Goal: Task Accomplishment & Management: Use online tool/utility

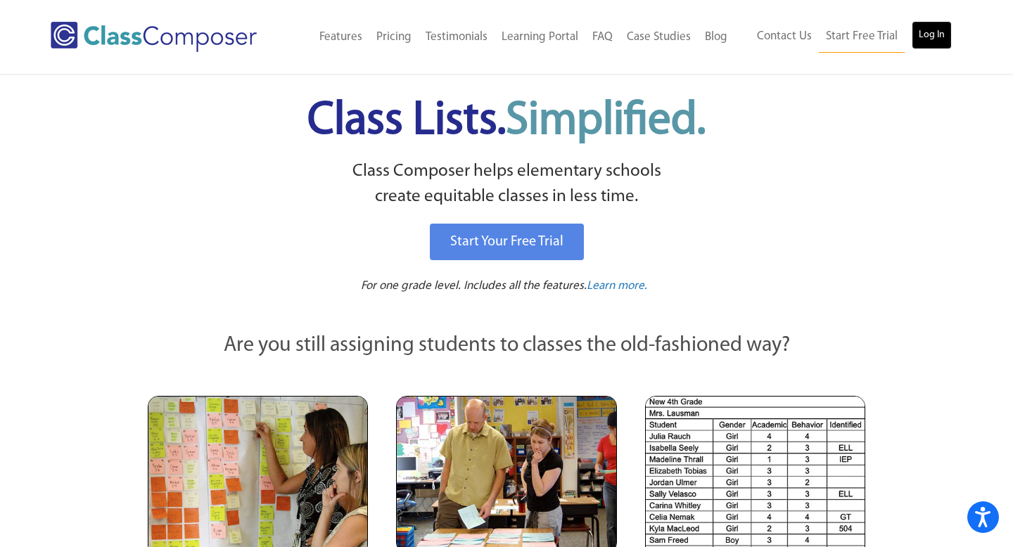
click at [934, 32] on link "Log In" at bounding box center [932, 35] width 40 height 28
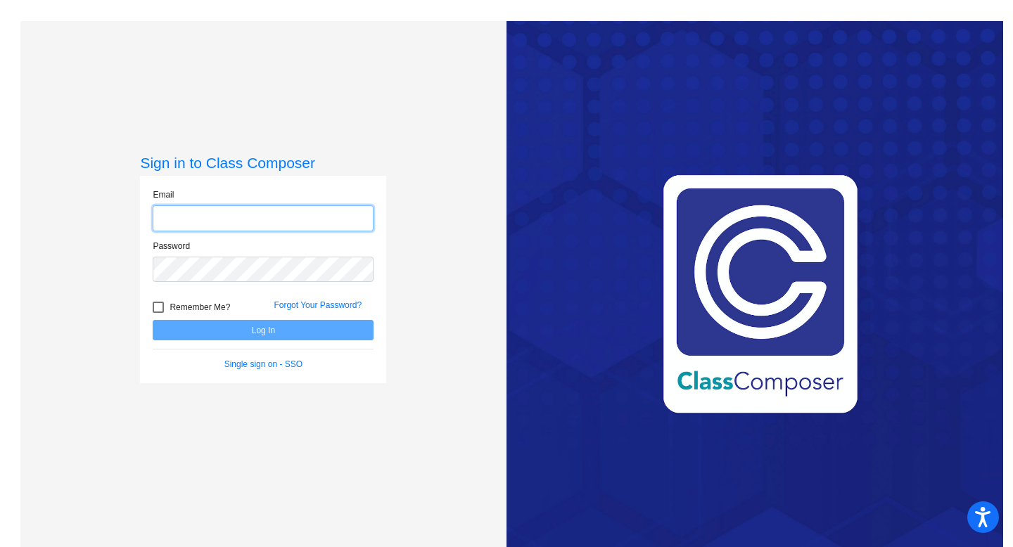
type input "[EMAIL_ADDRESS][DOMAIN_NAME]"
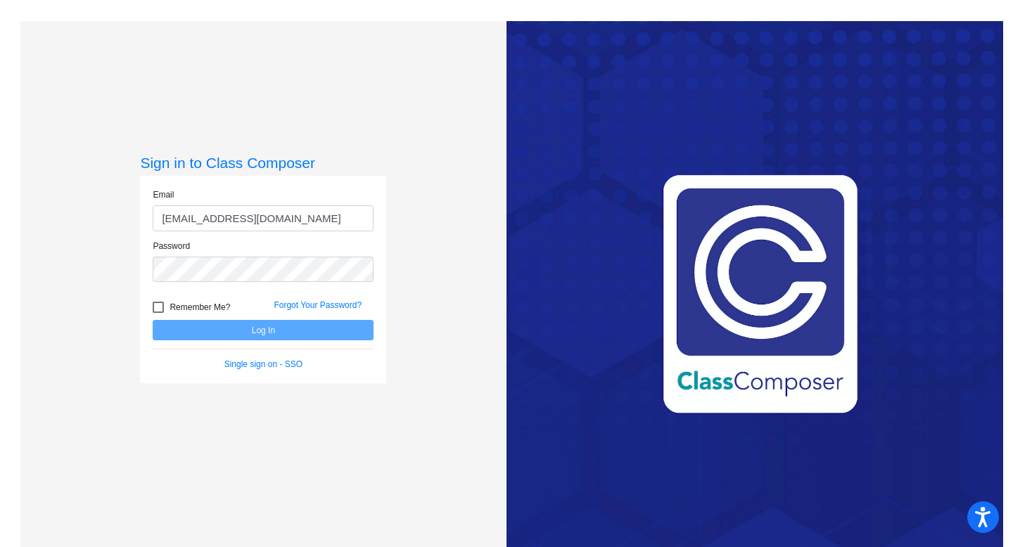
click at [155, 309] on div at bounding box center [158, 307] width 11 height 11
click at [158, 313] on input "Remember Me?" at bounding box center [158, 313] width 1 height 1
checkbox input "true"
click at [179, 331] on button "Log In" at bounding box center [263, 330] width 221 height 20
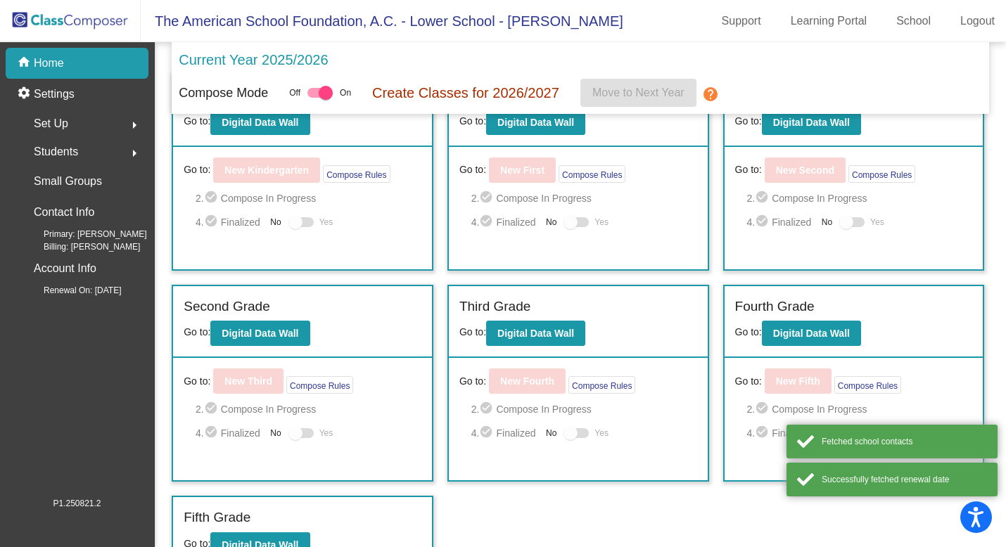
scroll to position [73, 0]
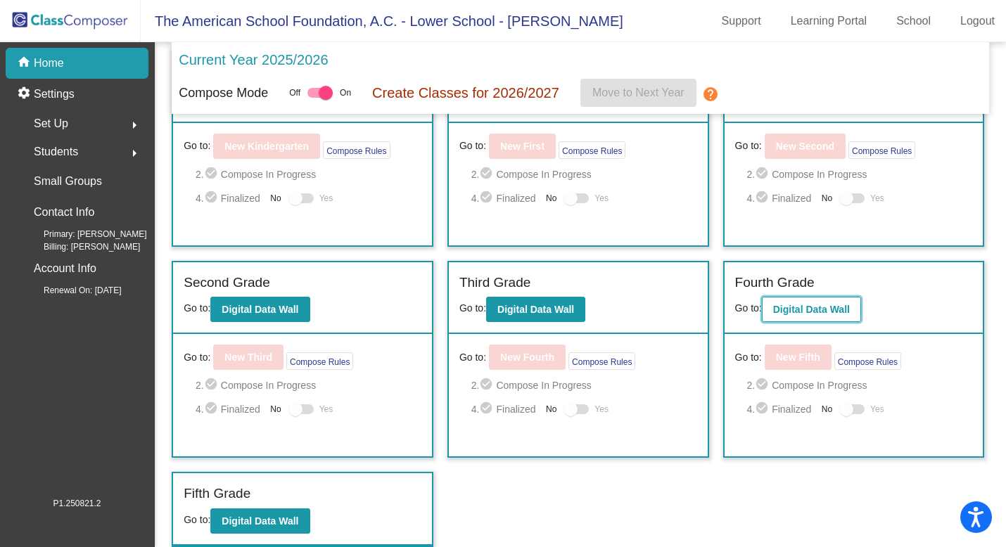
click at [791, 314] on b "Digital Data Wall" at bounding box center [811, 309] width 77 height 11
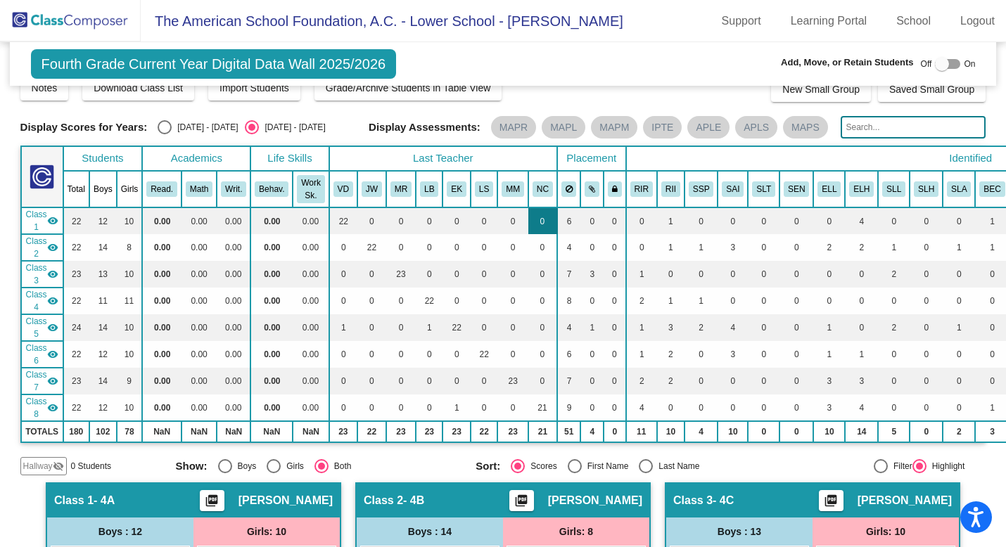
scroll to position [31, 0]
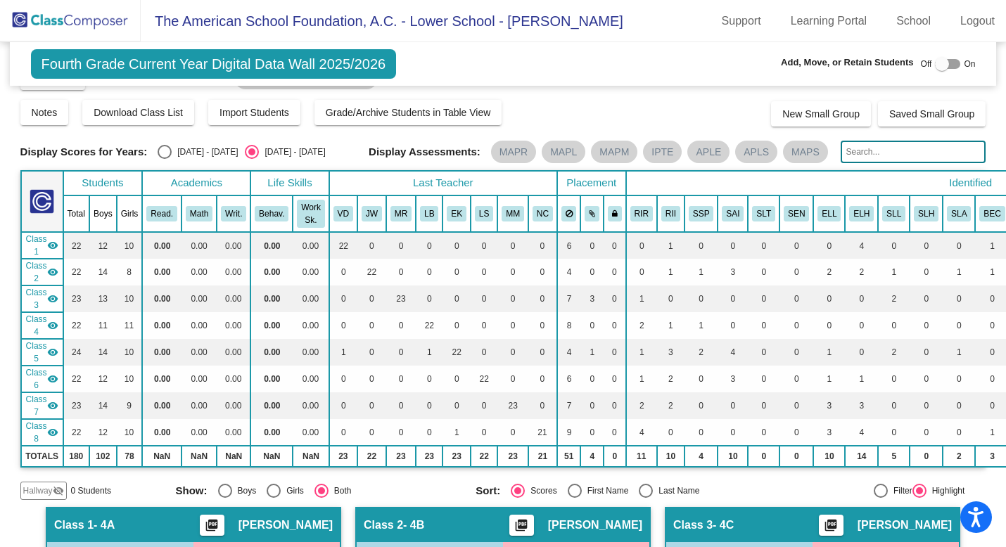
click at [159, 159] on div "Select an option" at bounding box center [165, 152] width 14 height 14
click at [164, 160] on input "2024 - 2025" at bounding box center [164, 159] width 1 height 1
radio input "true"
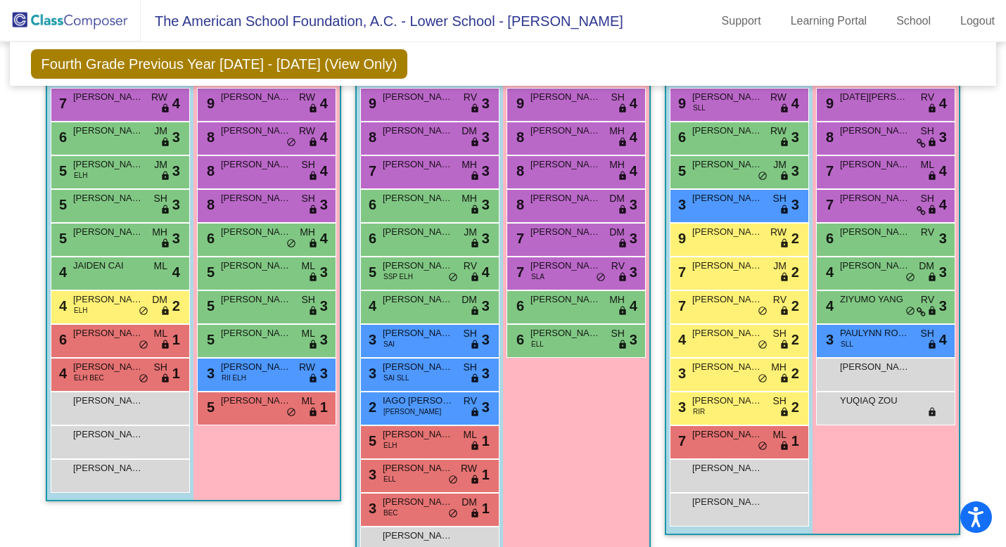
scroll to position [483, 0]
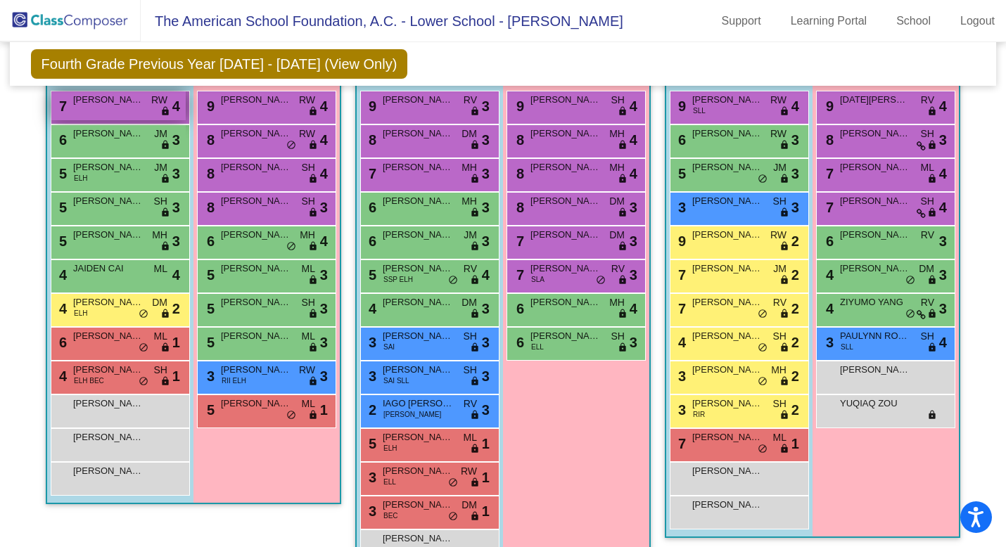
click at [117, 113] on div "7 IGNACIO ARMIDA RW lock do_not_disturb_alt 4" at bounding box center [118, 105] width 134 height 29
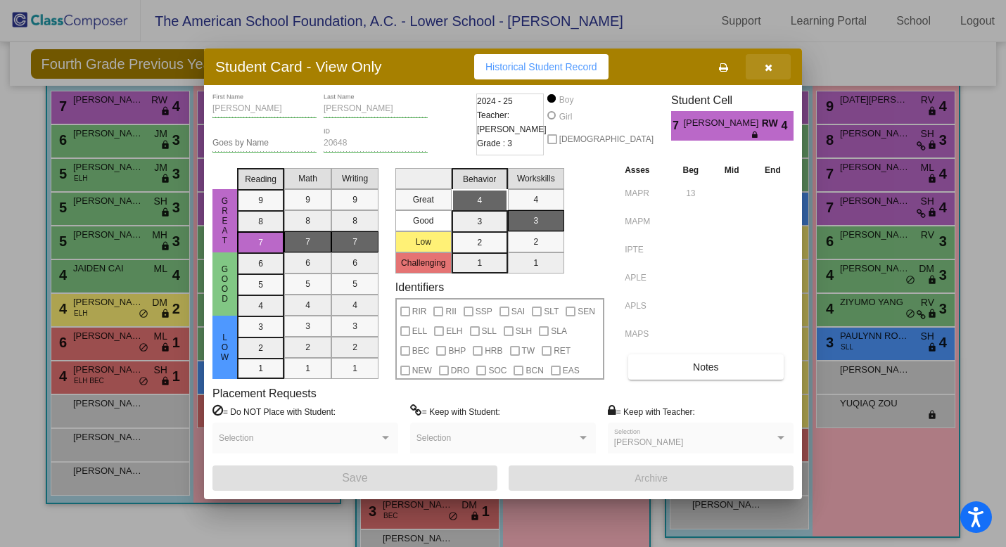
click at [768, 72] on icon "button" at bounding box center [769, 68] width 8 height 10
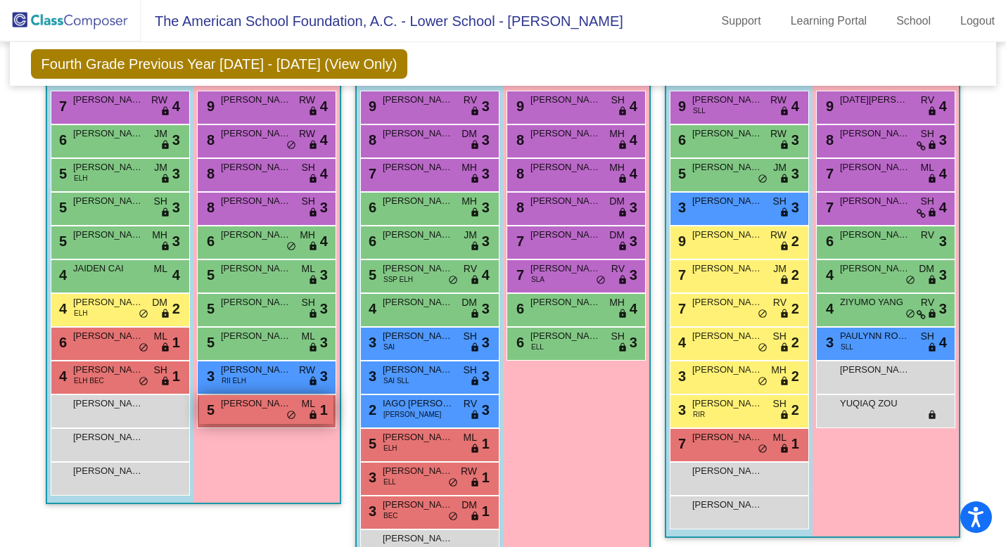
click at [286, 413] on span "do_not_disturb_alt" at bounding box center [291, 415] width 10 height 11
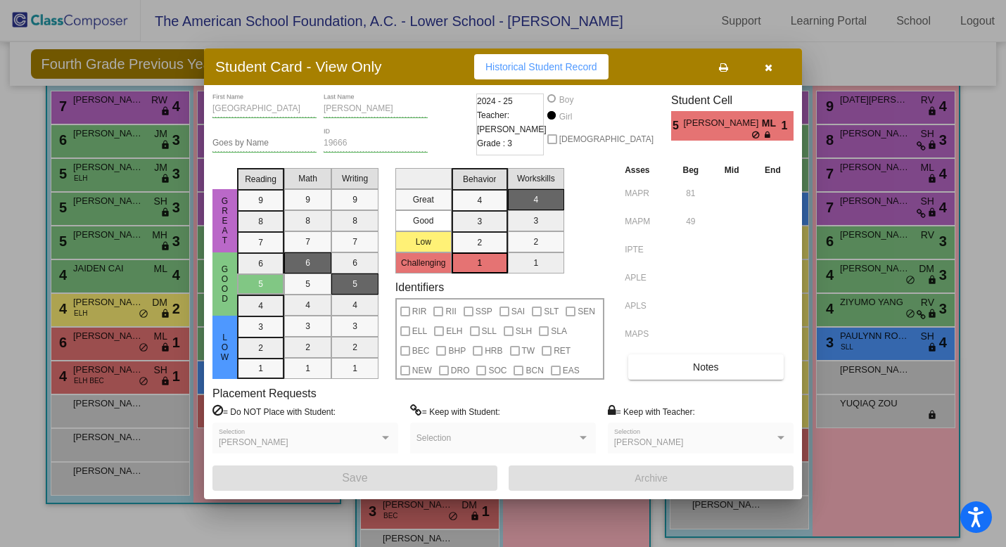
click at [770, 65] on icon "button" at bounding box center [769, 68] width 8 height 10
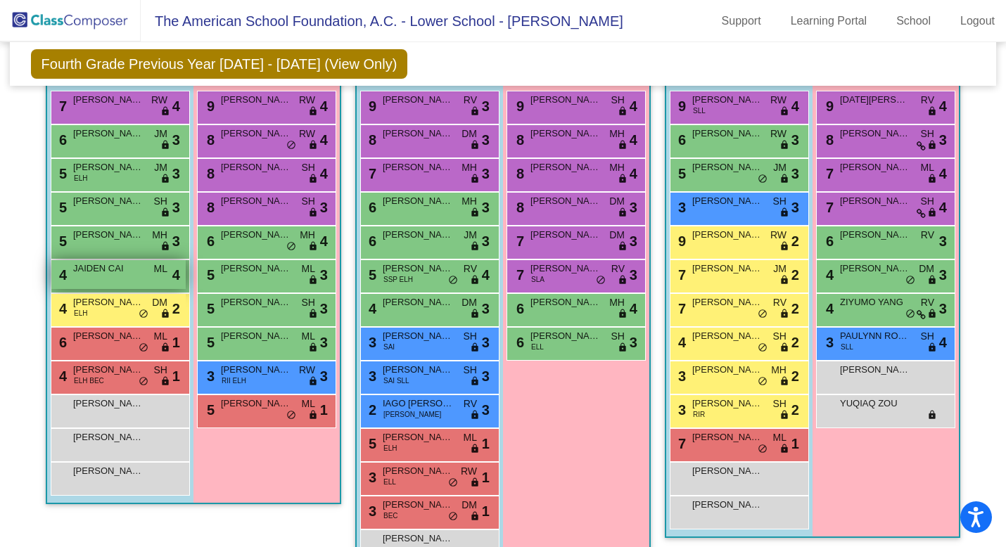
click at [136, 285] on div "4 JAIDEN CAI ML lock do_not_disturb_alt 4" at bounding box center [118, 274] width 134 height 29
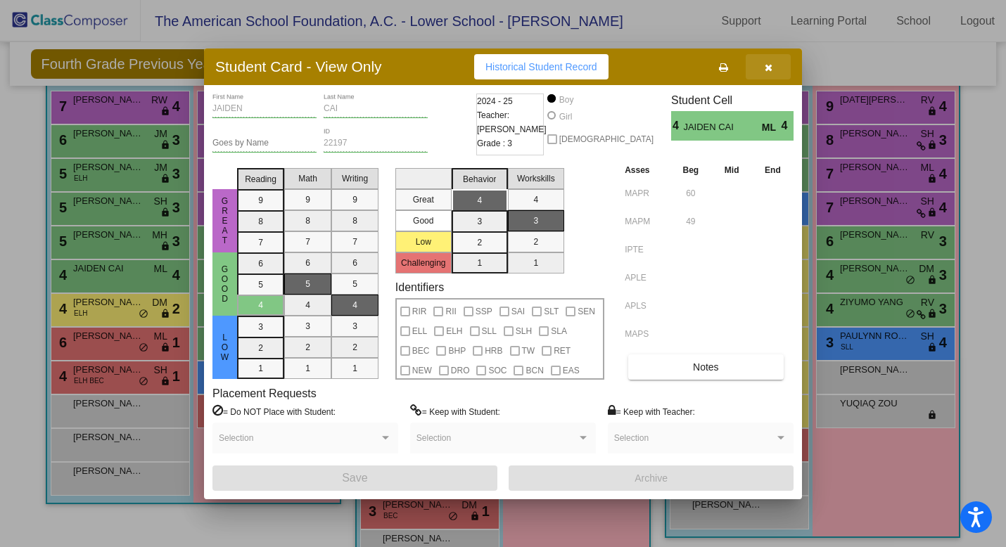
click at [773, 65] on button "button" at bounding box center [768, 66] width 45 height 25
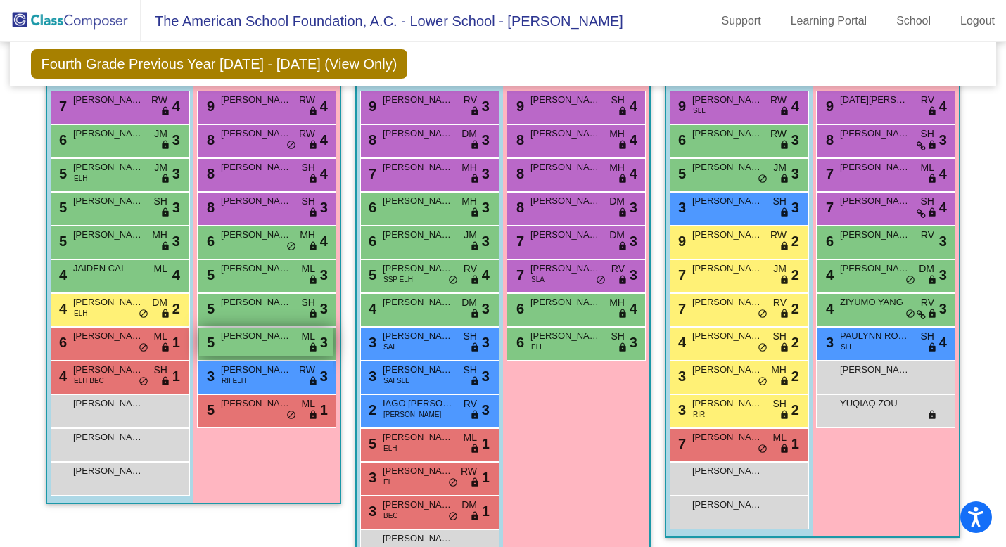
click at [289, 347] on div "5 RENATA CORDERO ML lock do_not_disturb_alt 3" at bounding box center [266, 342] width 134 height 29
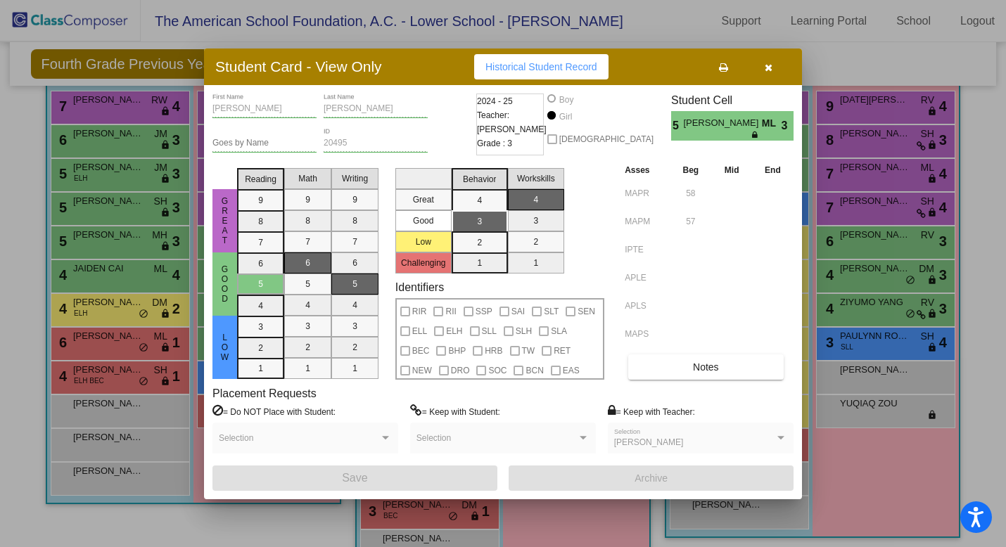
click at [765, 71] on icon "button" at bounding box center [769, 68] width 8 height 10
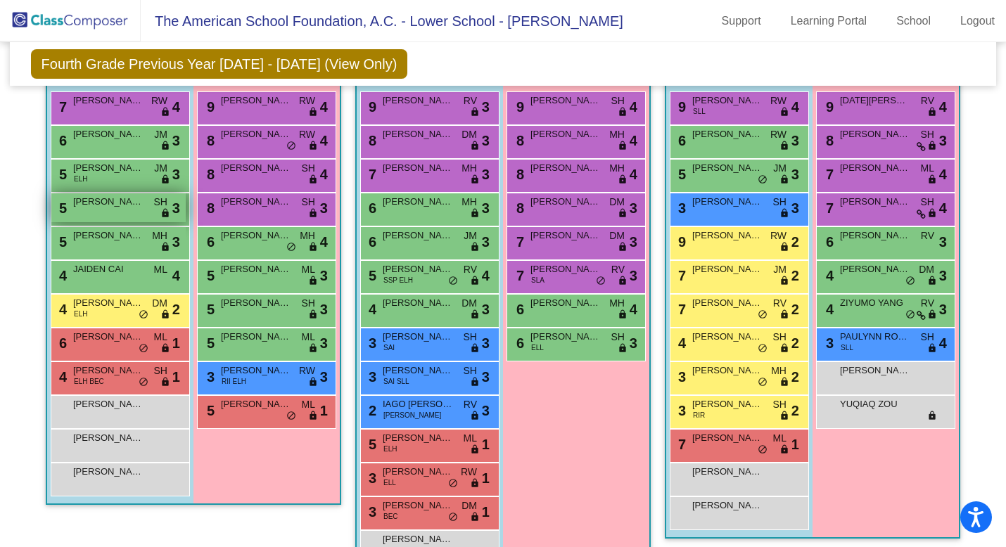
scroll to position [470, 0]
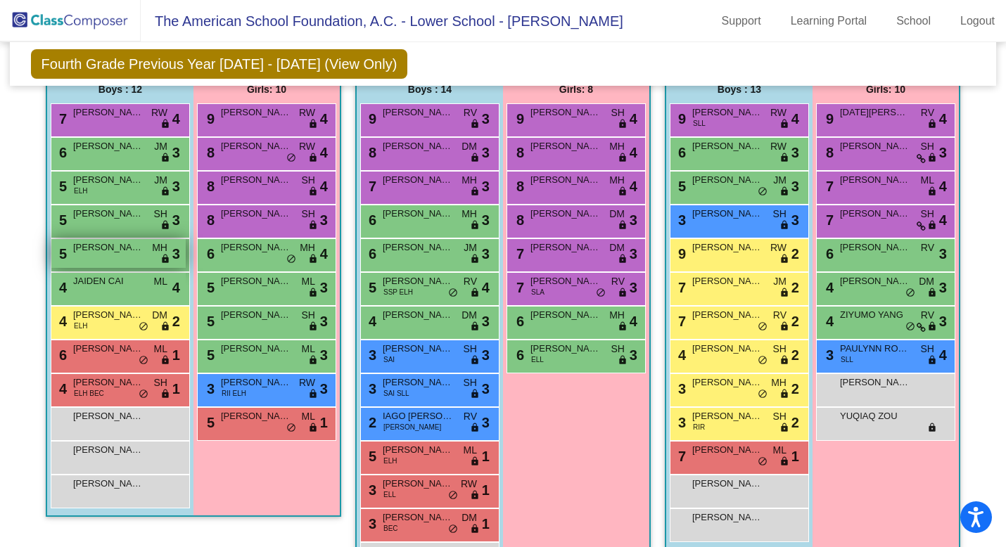
click at [91, 264] on div "5 PEDRO DE LA PENA MH lock do_not_disturb_alt 3" at bounding box center [118, 253] width 134 height 29
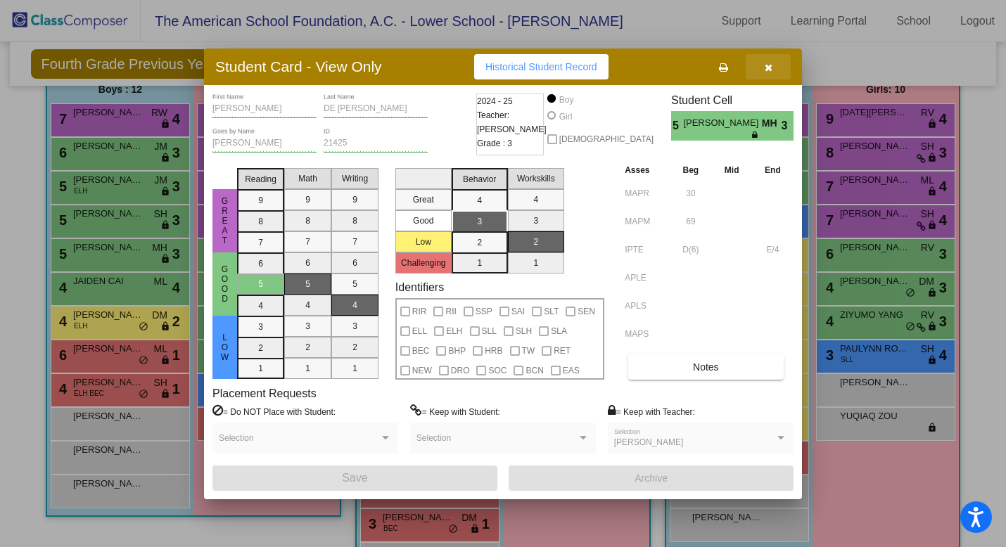
click at [770, 65] on icon "button" at bounding box center [769, 68] width 8 height 10
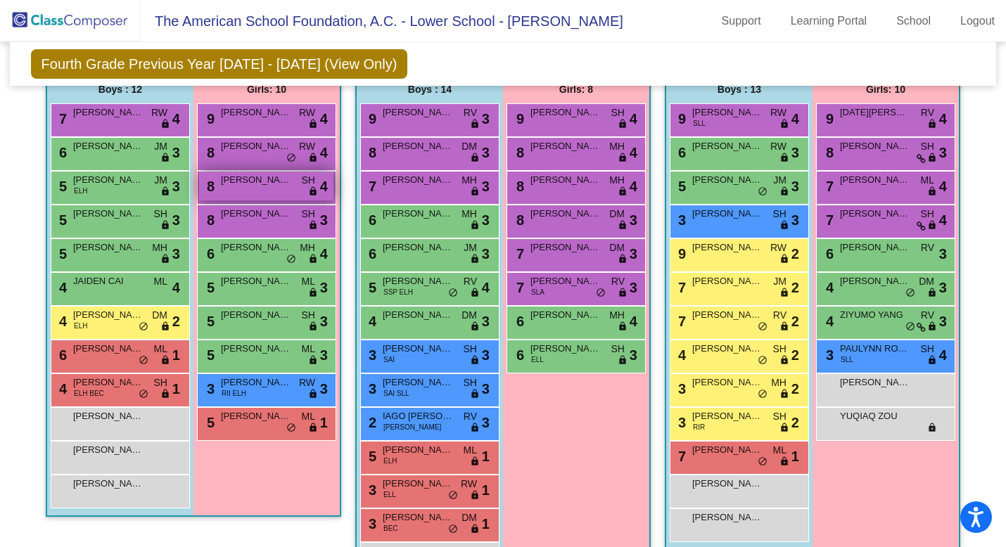
click at [249, 195] on div "8 JULIA GONZALEZ SH lock do_not_disturb_alt 4" at bounding box center [266, 186] width 134 height 29
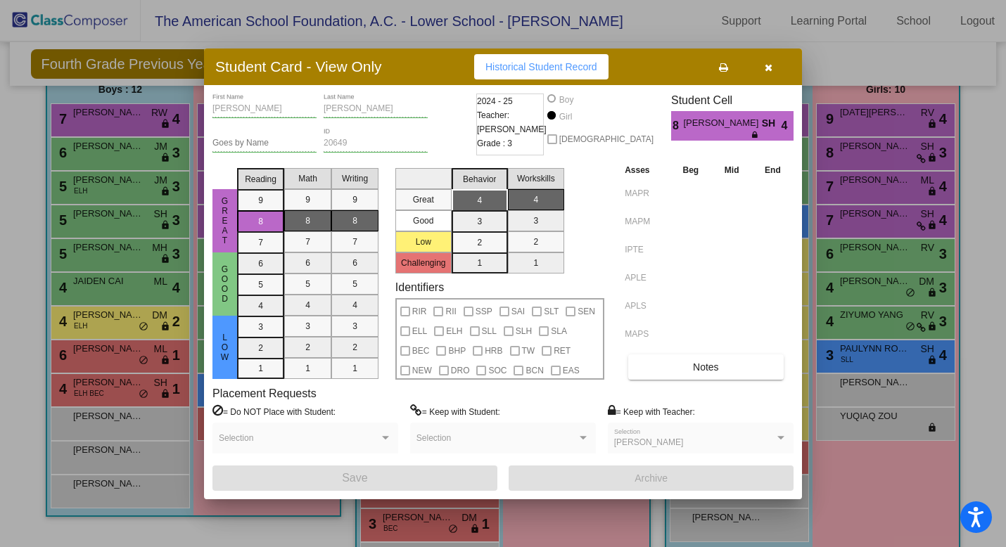
scroll to position [0, 0]
click at [767, 73] on button "button" at bounding box center [768, 66] width 45 height 25
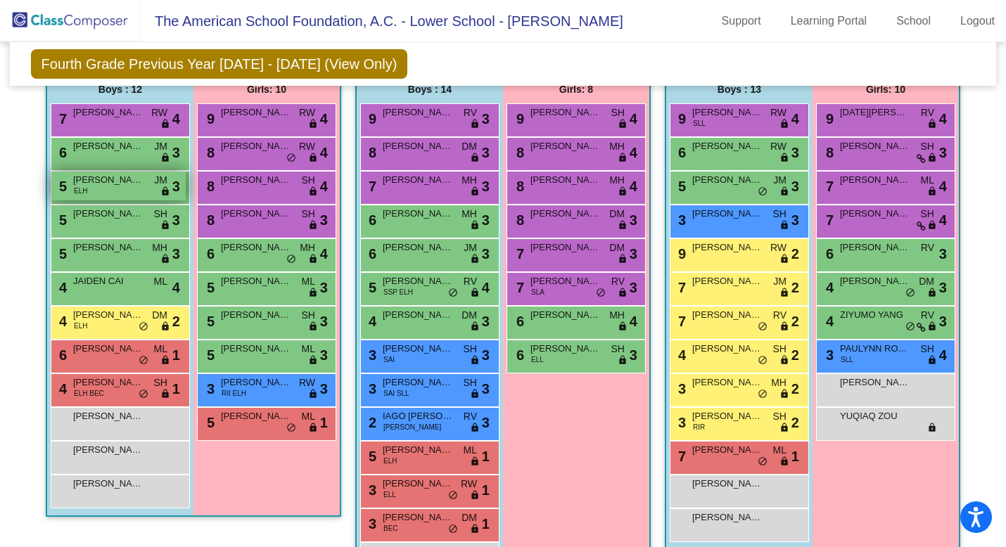
click at [122, 182] on span "JULIAN JACOB" at bounding box center [108, 180] width 70 height 14
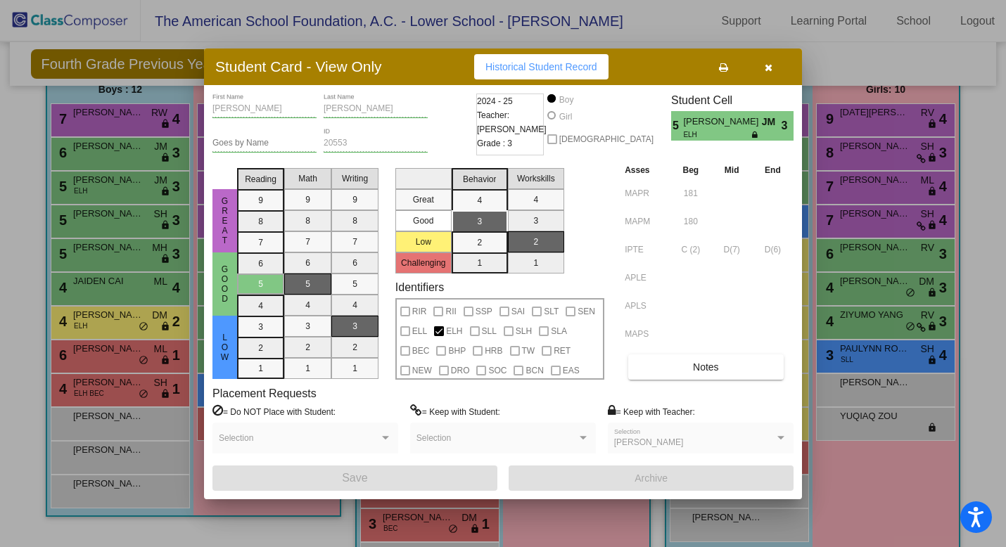
click at [766, 72] on button "button" at bounding box center [768, 66] width 45 height 25
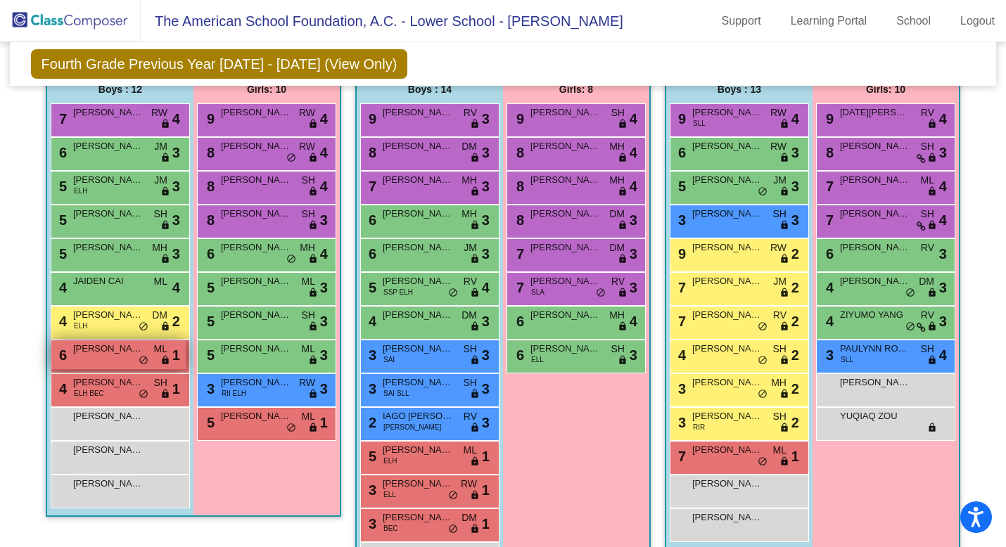
click at [110, 360] on div "6 ANUAR LOPEZ ML lock do_not_disturb_alt 1" at bounding box center [118, 355] width 134 height 29
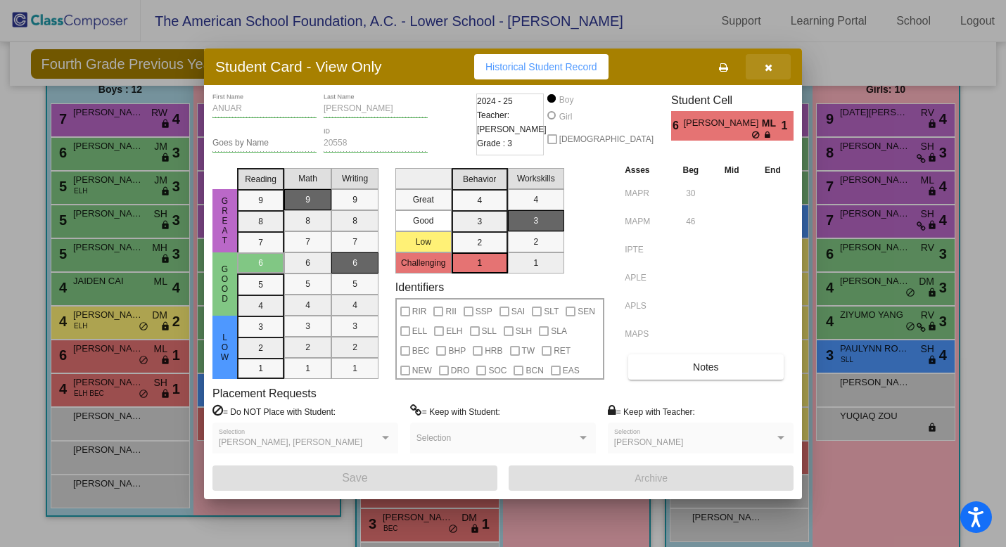
click at [772, 72] on button "button" at bounding box center [768, 66] width 45 height 25
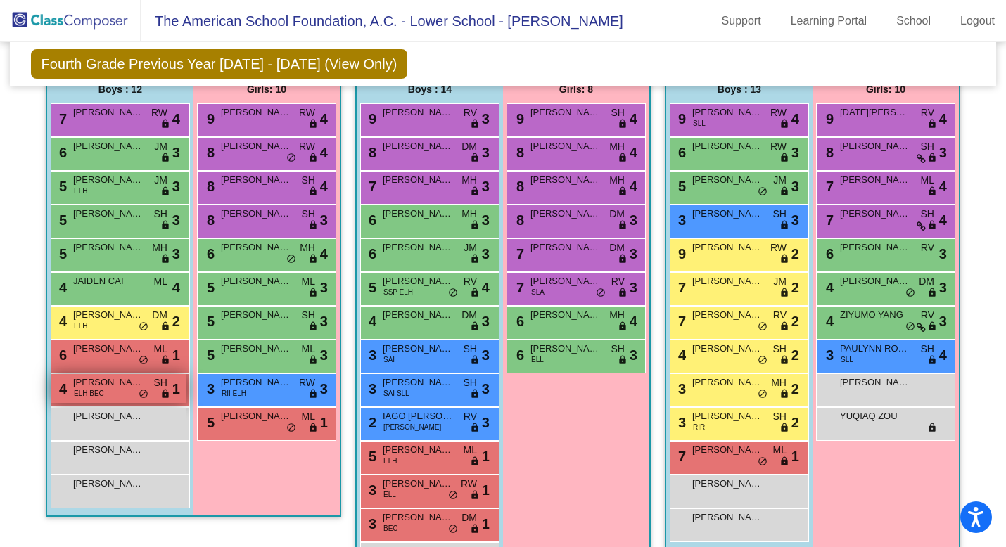
click at [112, 392] on div "4 BOSCO PEDROZA ELH BEC SH lock do_not_disturb_alt 1" at bounding box center [118, 388] width 134 height 29
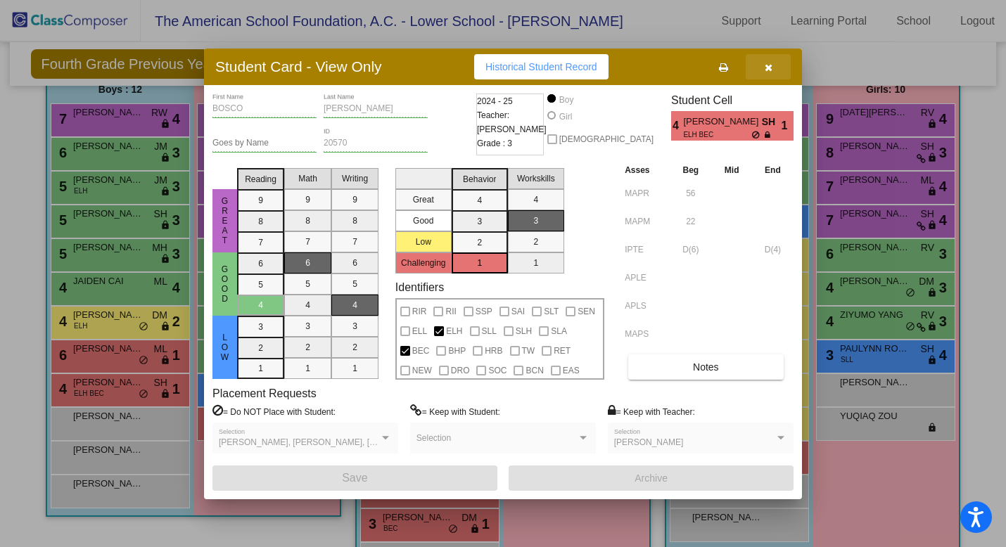
click at [770, 66] on icon "button" at bounding box center [769, 68] width 8 height 10
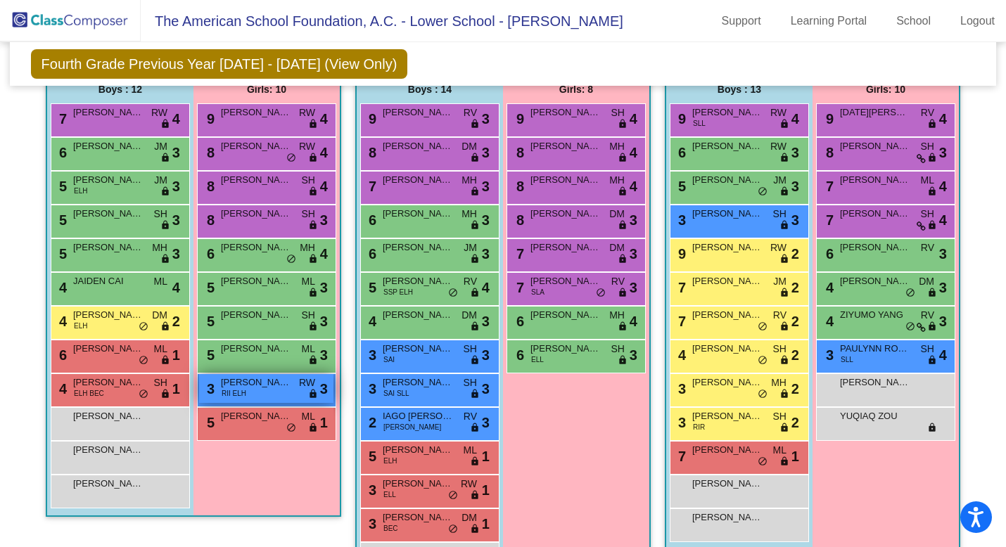
click at [242, 386] on span "FABIANA QUADRINI" at bounding box center [256, 383] width 70 height 14
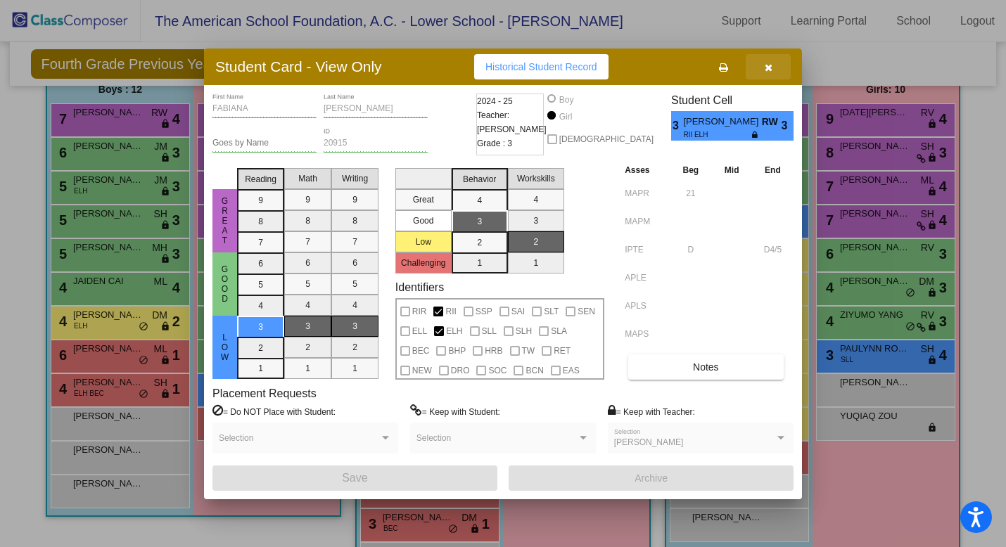
click at [772, 65] on button "button" at bounding box center [768, 66] width 45 height 25
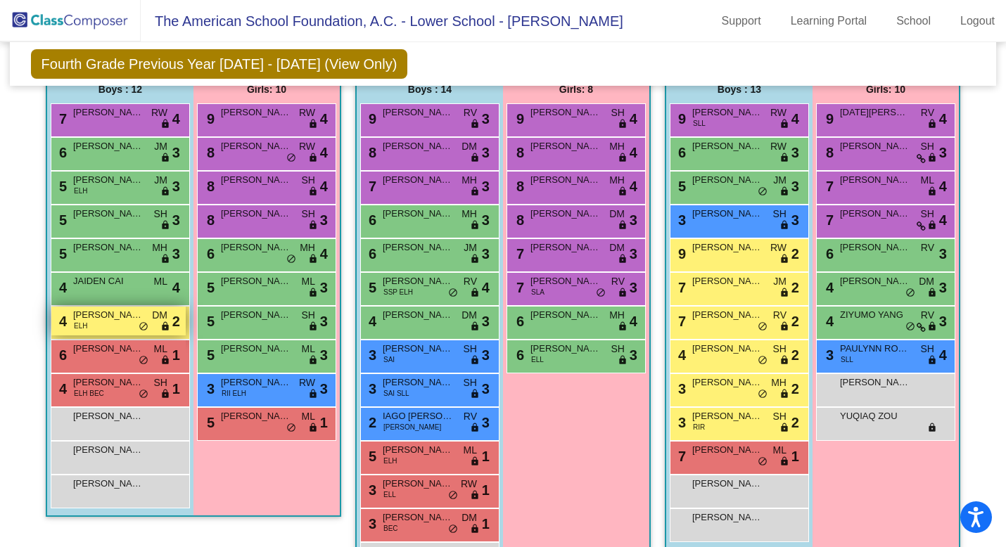
click at [118, 330] on div "4 MARTIN SALAZAR ELH DM lock do_not_disturb_alt 2" at bounding box center [118, 321] width 134 height 29
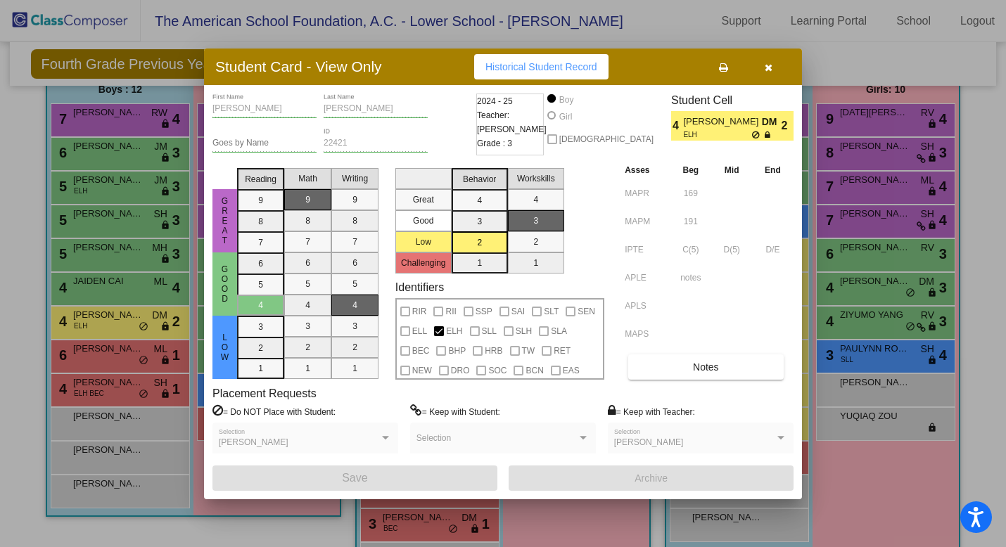
click at [770, 67] on icon "button" at bounding box center [769, 68] width 8 height 10
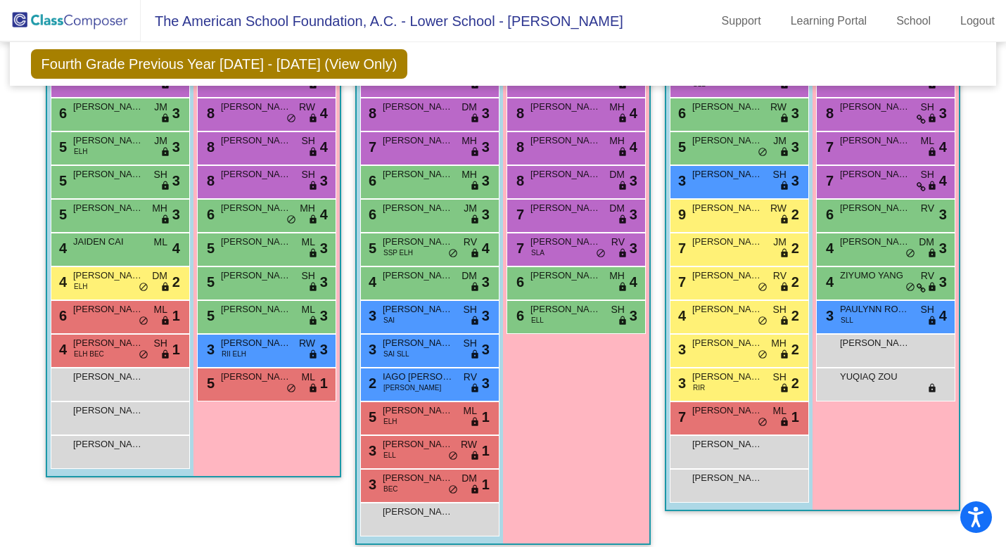
scroll to position [511, 0]
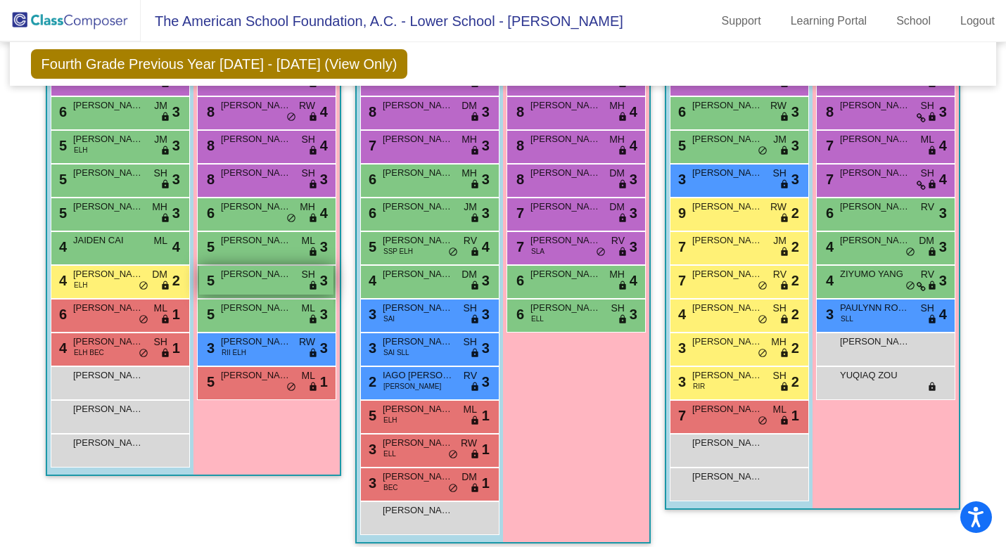
click at [284, 286] on div "5 PIA SINATRA SH lock do_not_disturb_alt 3" at bounding box center [266, 280] width 134 height 29
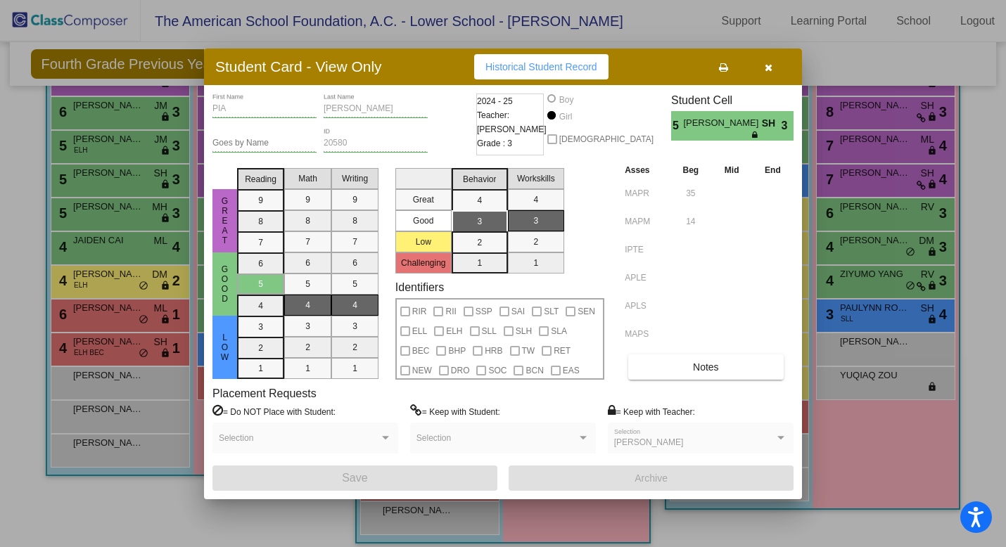
click at [775, 68] on button "button" at bounding box center [768, 66] width 45 height 25
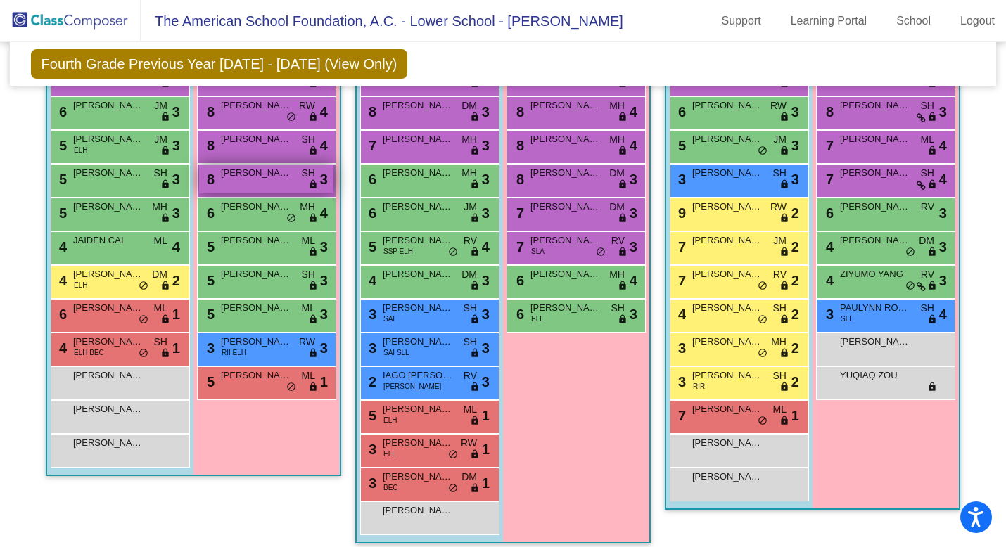
click at [259, 187] on div "8 UMA ZAMORA SH lock do_not_disturb_alt 3" at bounding box center [266, 179] width 134 height 29
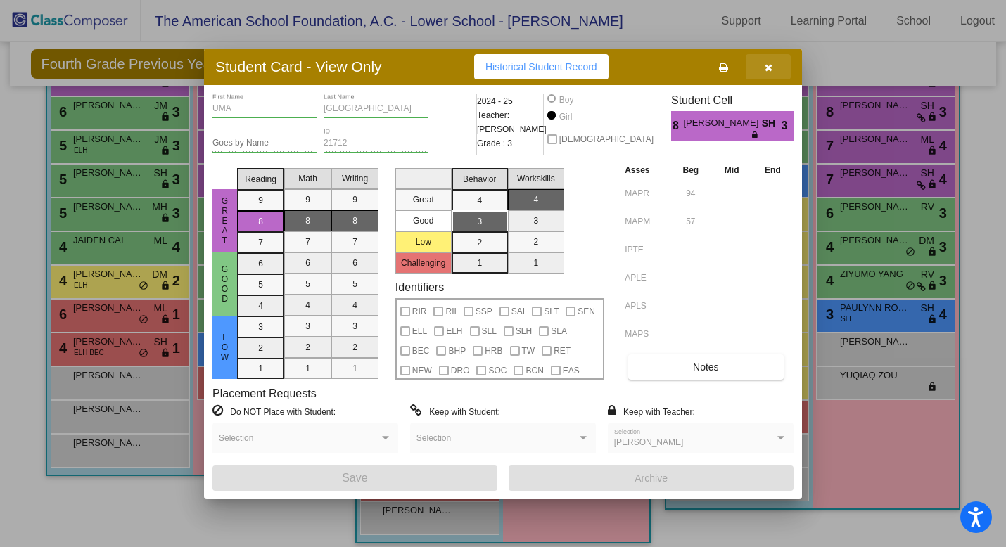
click at [770, 70] on icon "button" at bounding box center [769, 68] width 8 height 10
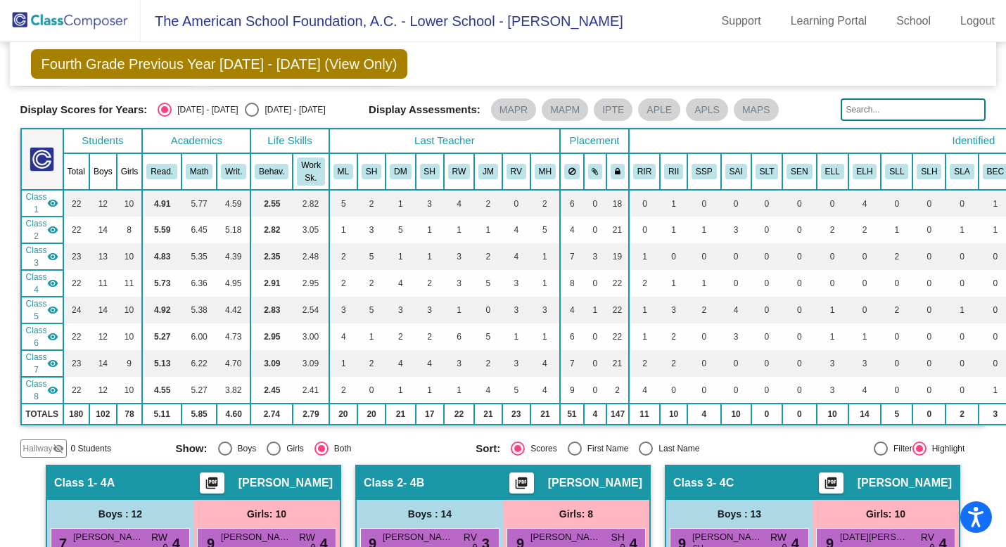
scroll to position [0, 0]
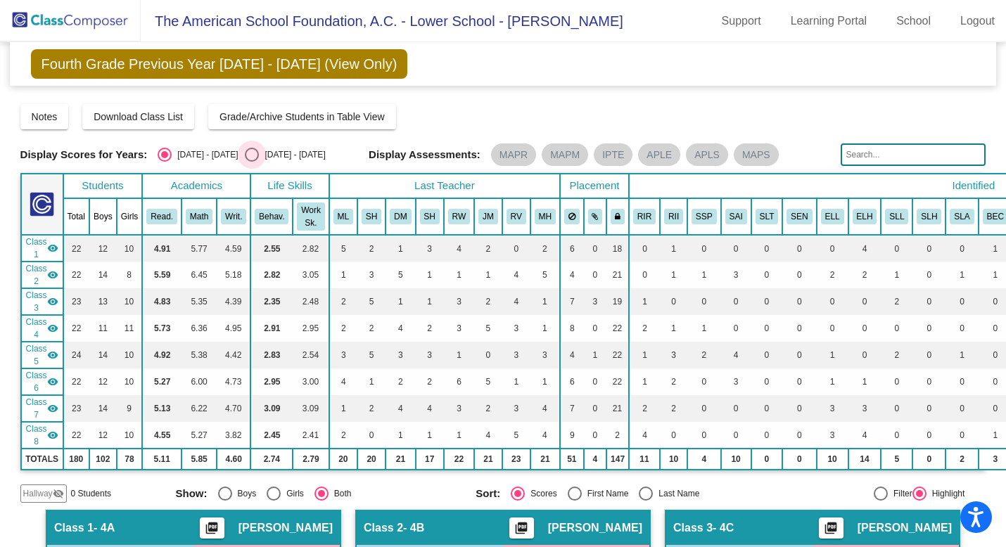
click at [245, 153] on div "Select an option" at bounding box center [252, 155] width 14 height 14
click at [251, 162] on input "2025 - 2026" at bounding box center [251, 162] width 1 height 1
radio input "true"
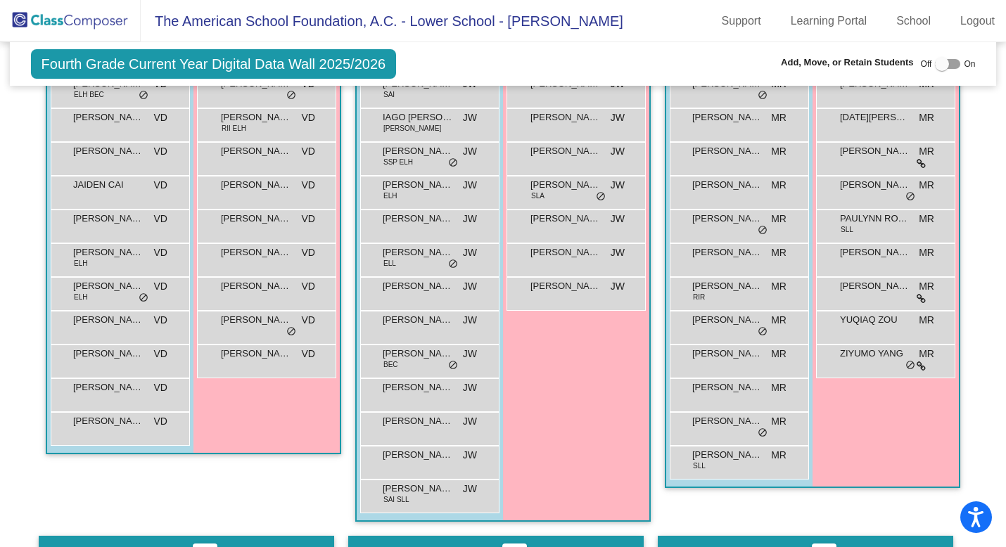
scroll to position [564, 0]
